Goal: Task Accomplishment & Management: Manage account settings

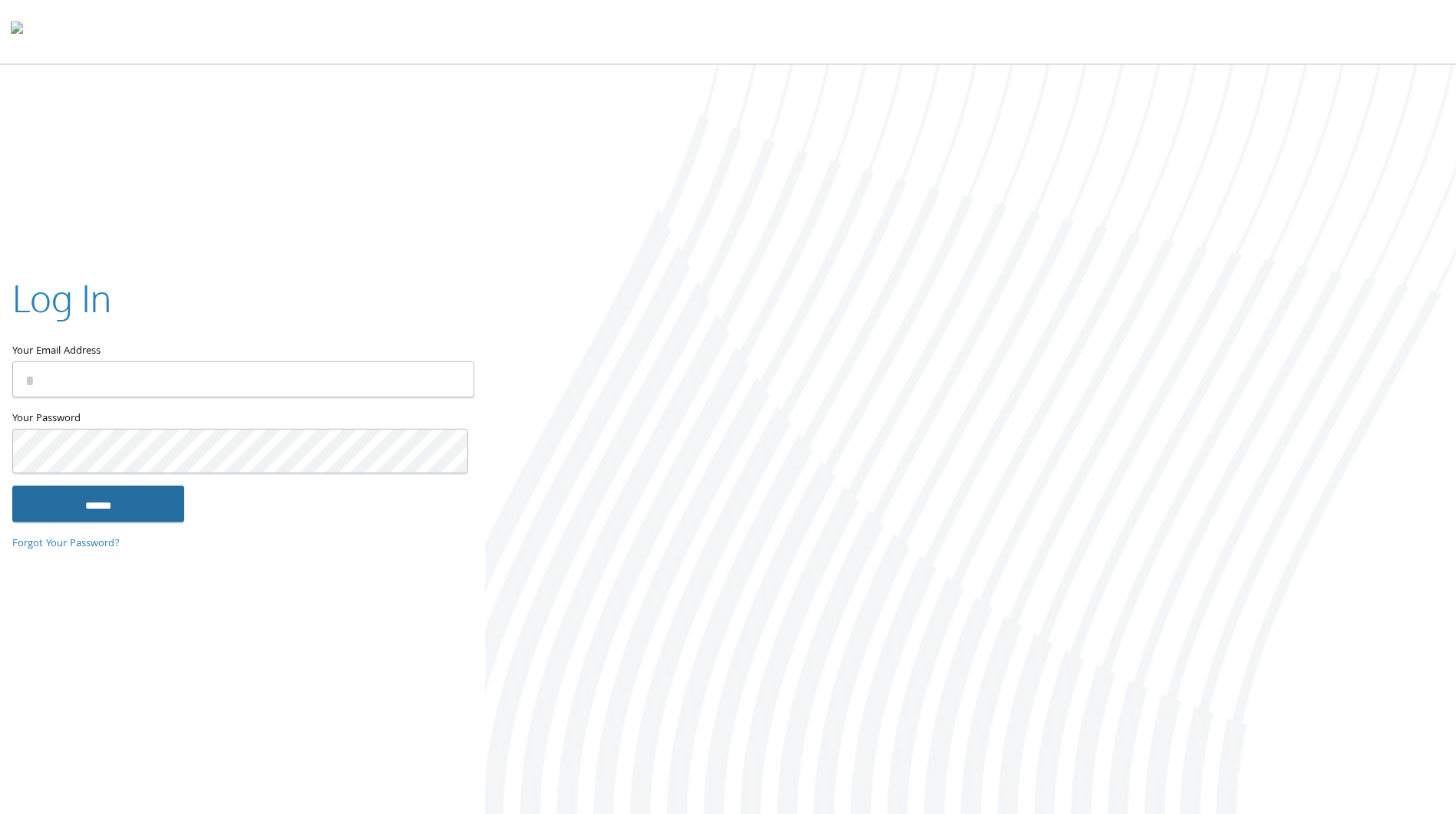
type input "**********"
click at [159, 516] on input "******" at bounding box center [98, 504] width 172 height 37
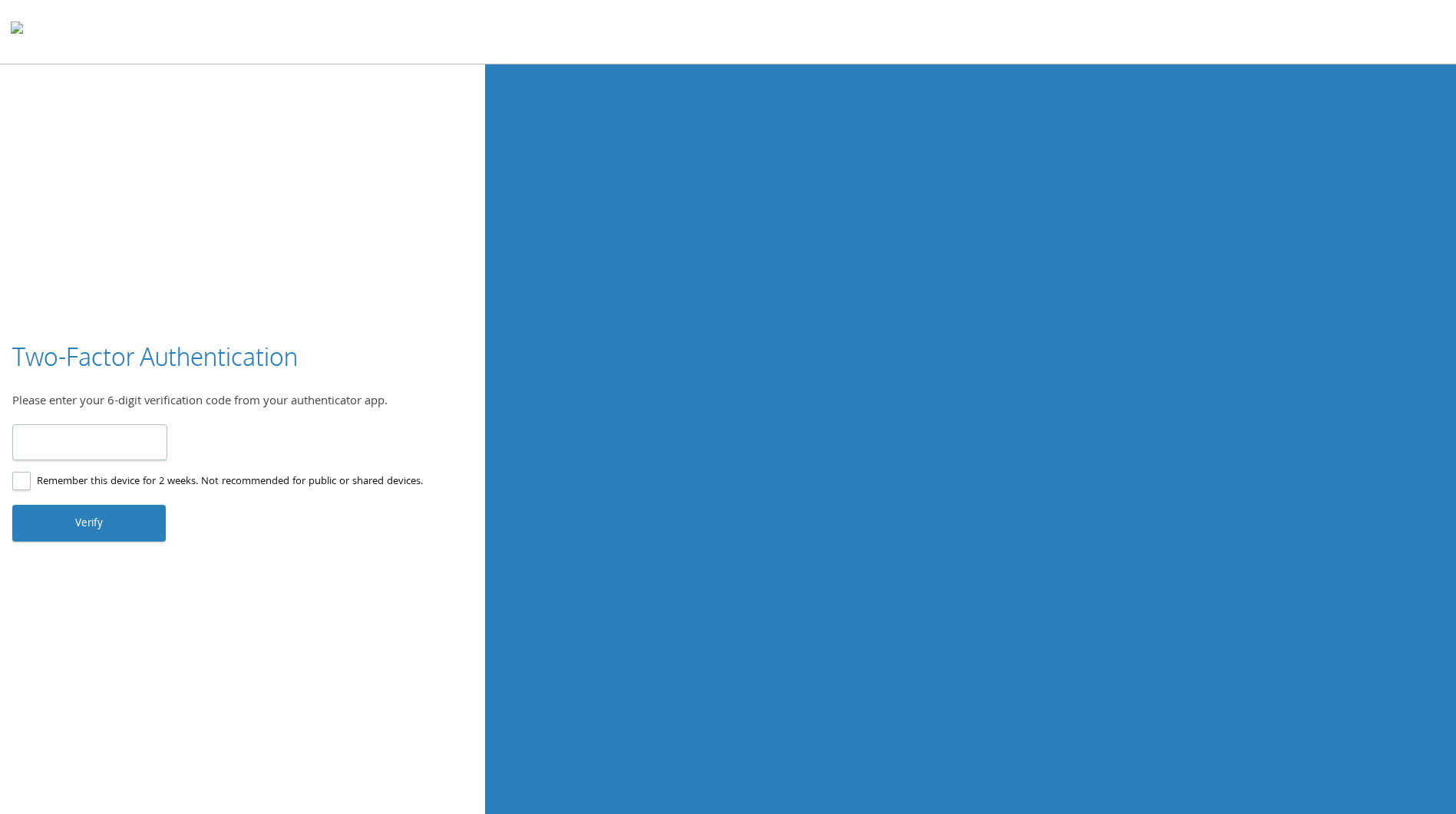
type input "*"
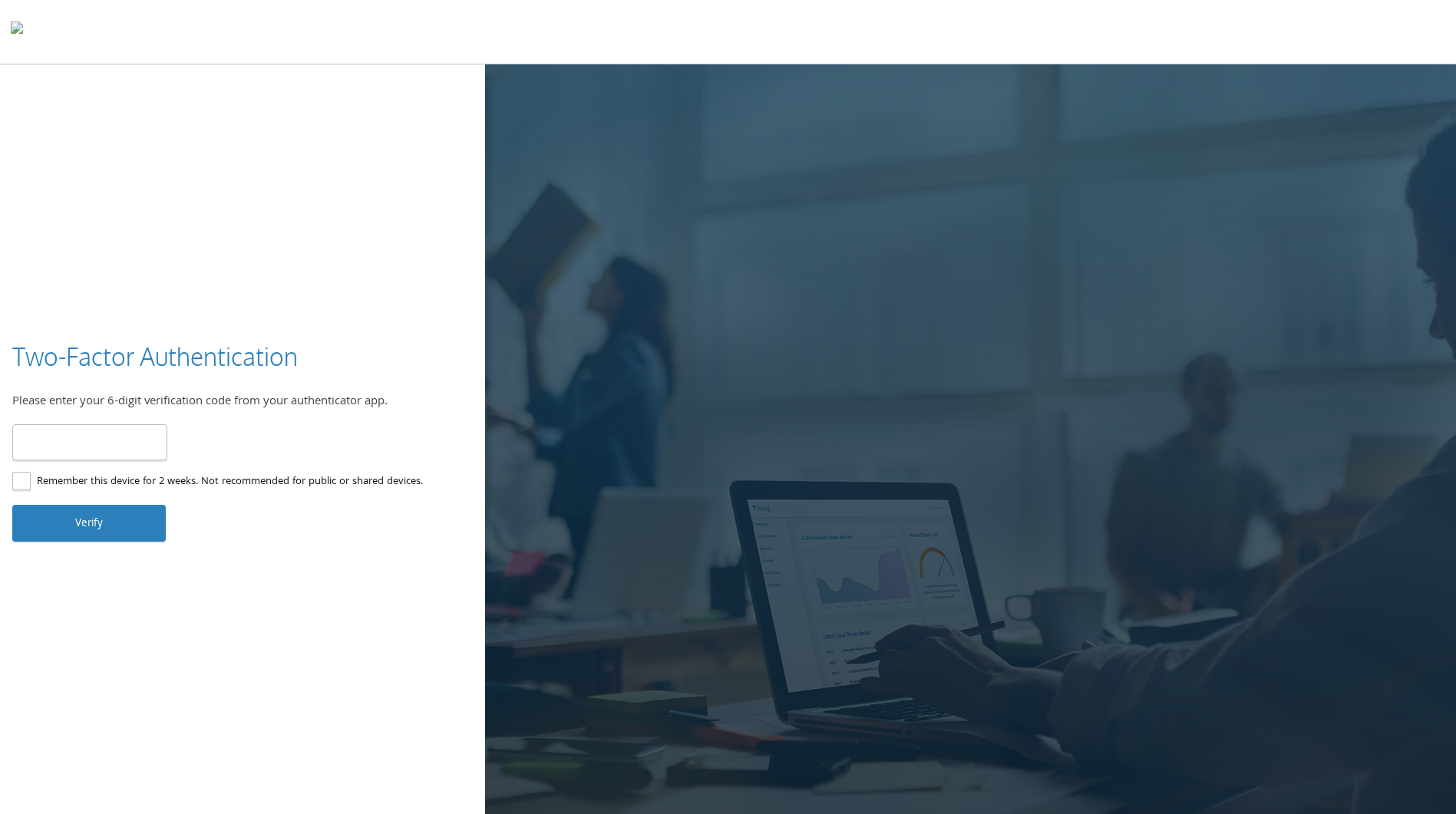
type input "******"
